Goal: Check status

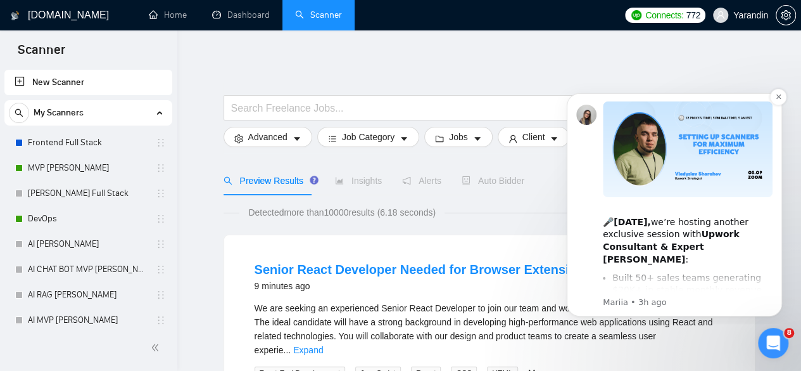
click at [658, 272] on li "Built 50+ sales teams generating $20K+ in stable monthly revenue" at bounding box center [693, 283] width 160 height 23
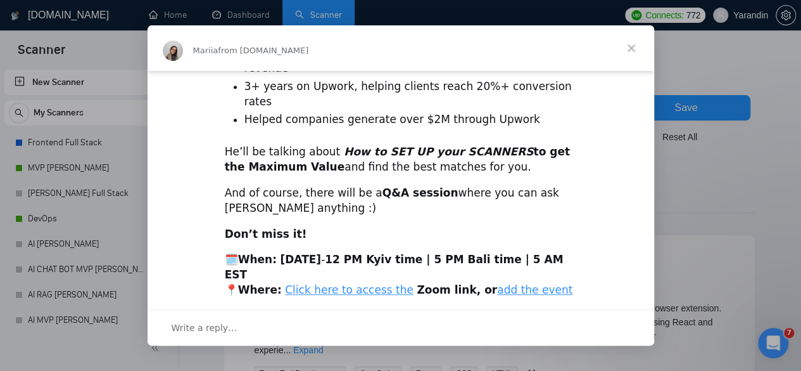
scroll to position [405, 0]
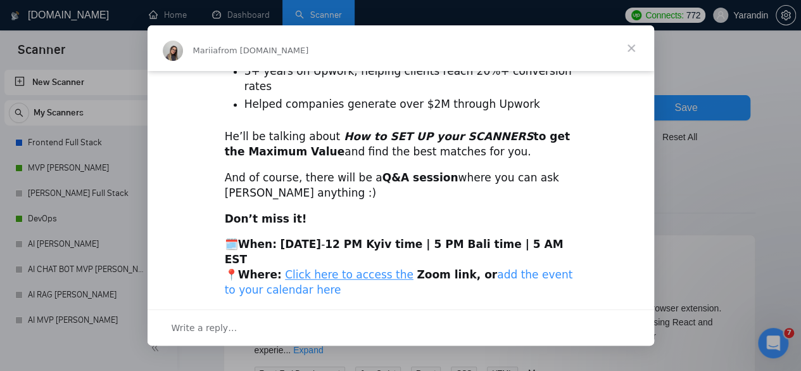
click at [509, 268] on link "add the event to your calendar here" at bounding box center [399, 282] width 348 height 28
click at [629, 47] on span "Close" at bounding box center [632, 48] width 46 height 46
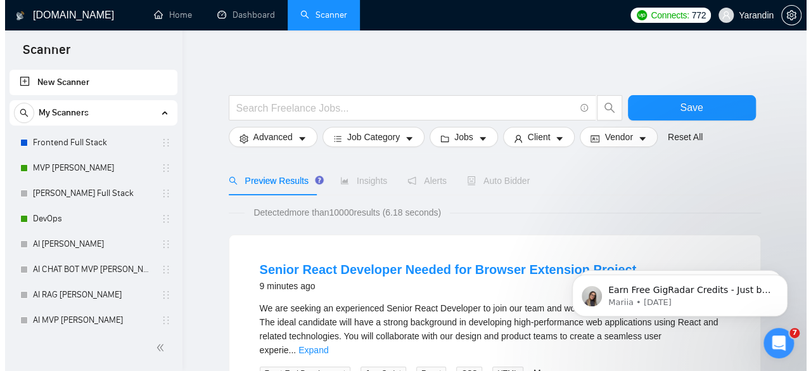
scroll to position [0, 0]
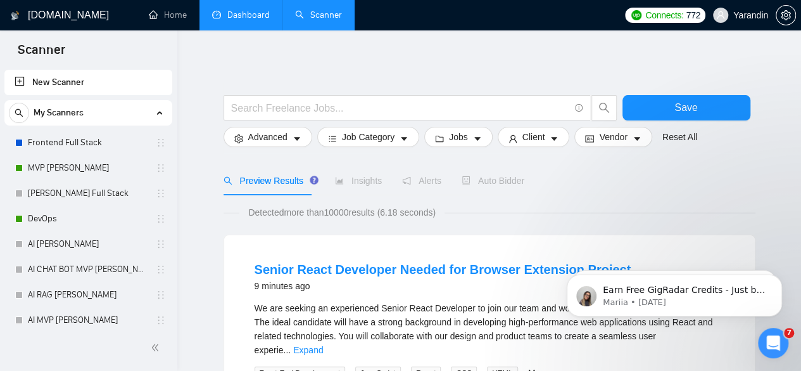
click at [232, 10] on link "Dashboard" at bounding box center [241, 15] width 58 height 11
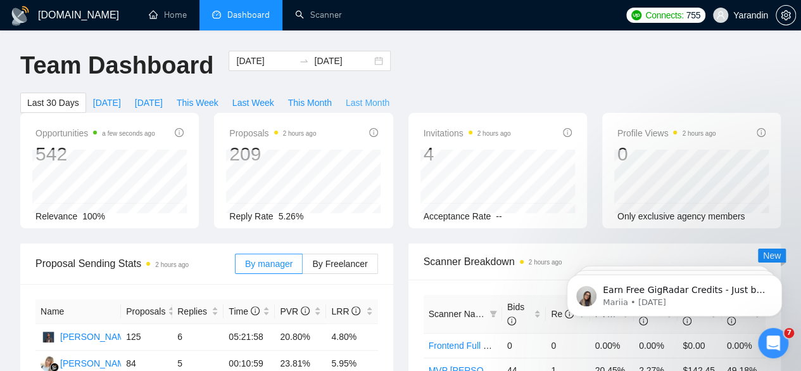
click at [390, 96] on span "Last Month" at bounding box center [368, 103] width 44 height 14
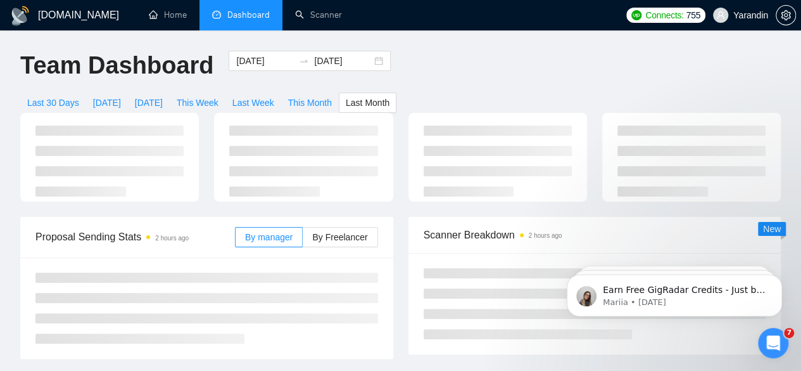
type input "[DATE]"
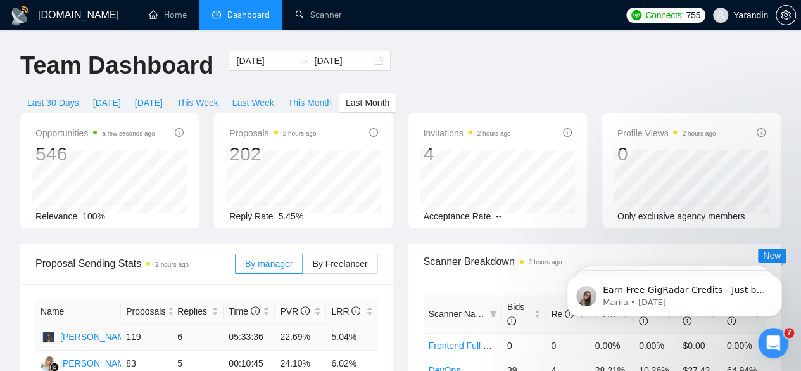
click at [179, 324] on td "6" at bounding box center [197, 337] width 51 height 27
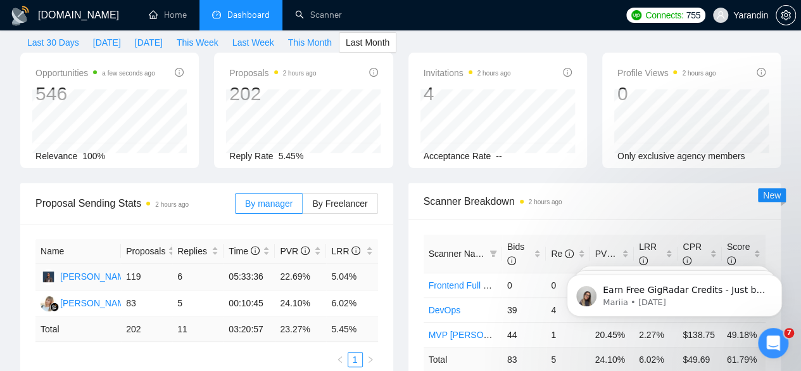
scroll to position [61, 0]
